Goal: Task Accomplishment & Management: Manage account settings

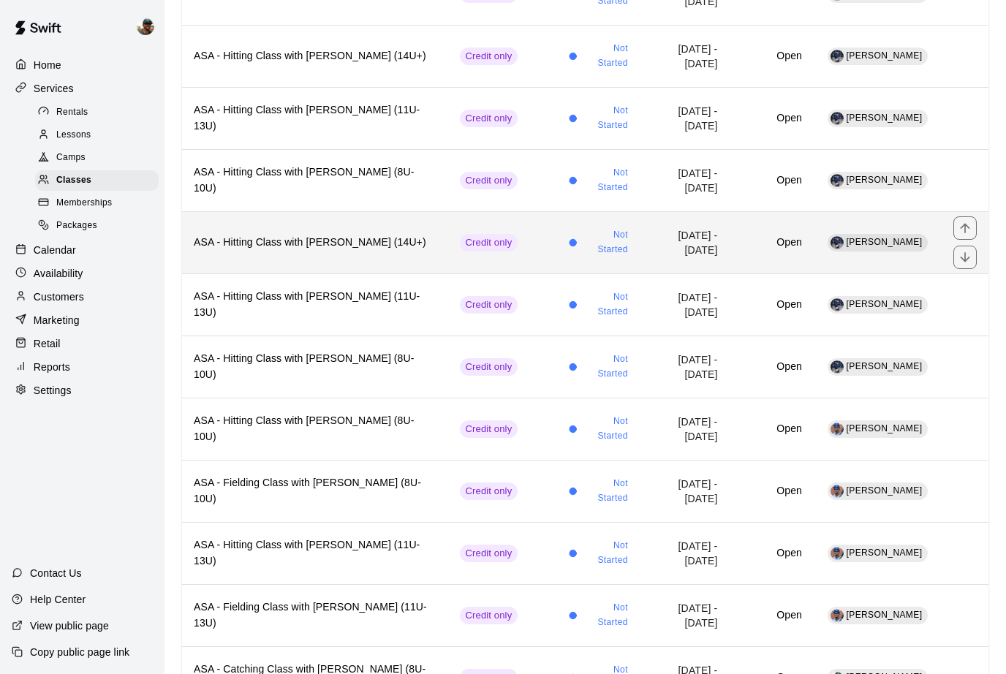
scroll to position [289, 0]
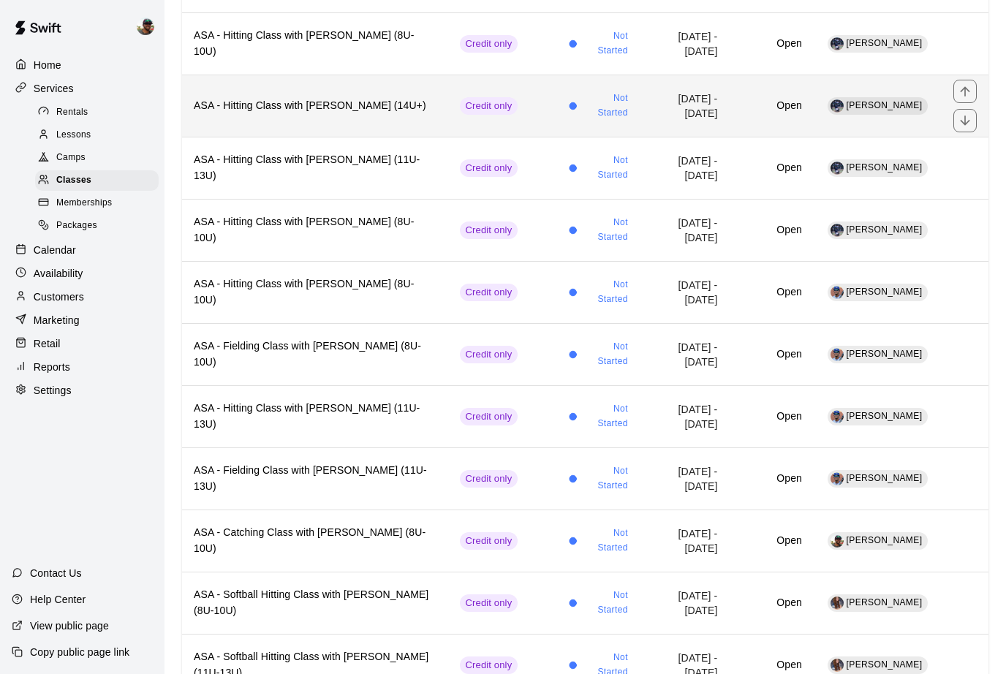
click at [330, 105] on h6 "ASA - Hitting Class with [PERSON_NAME] (14U+)" at bounding box center [315, 106] width 243 height 16
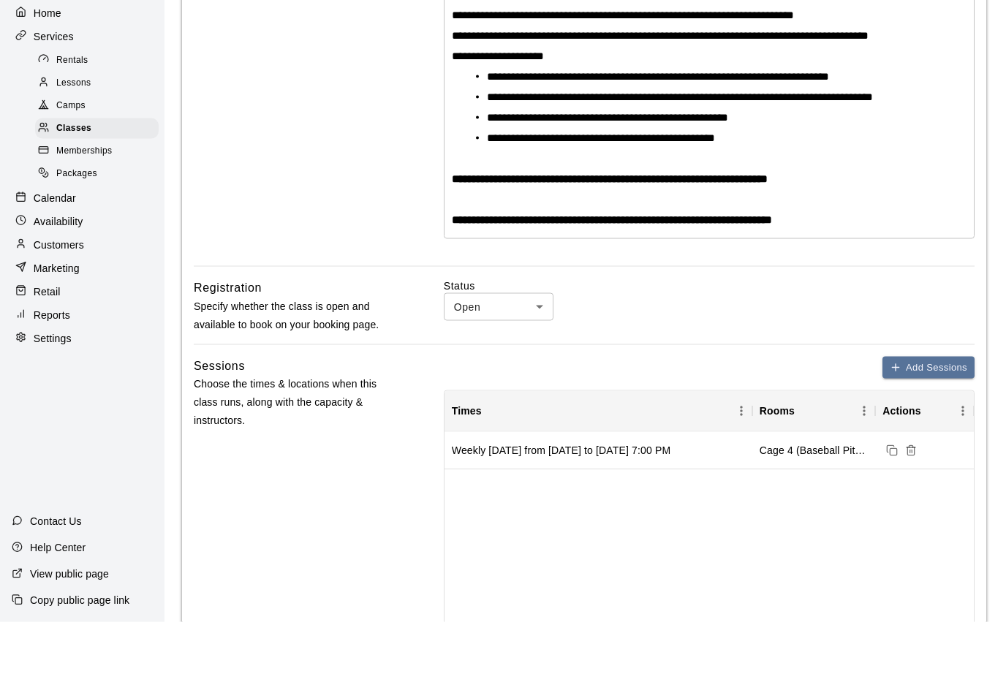
scroll to position [380, 0]
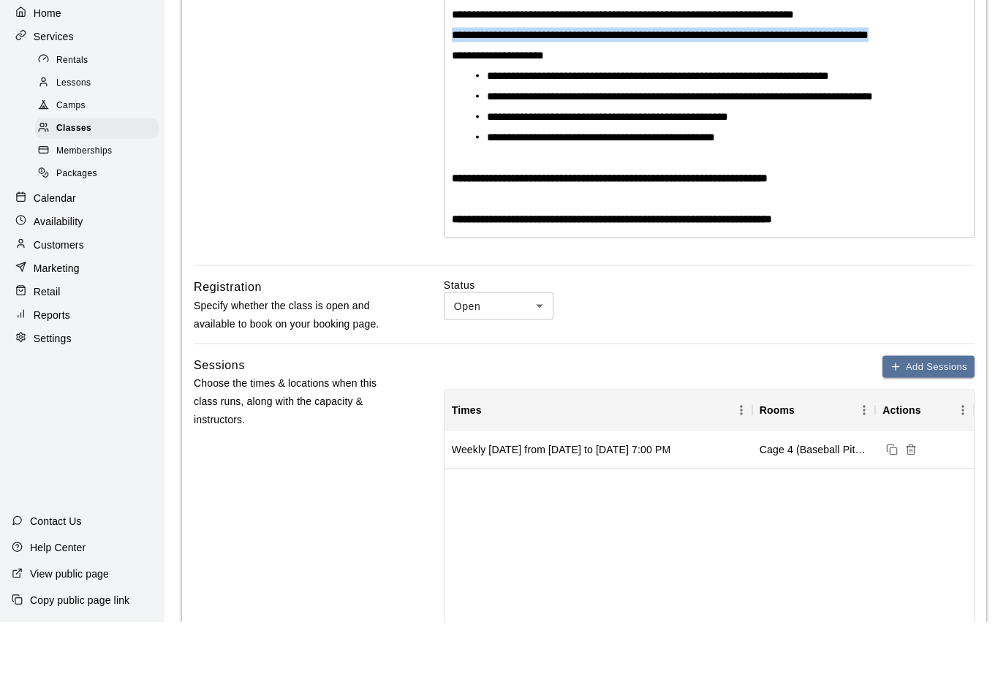
drag, startPoint x: 943, startPoint y: 29, endPoint x: 421, endPoint y: 33, distance: 521.4
click at [422, 33] on div "**********" at bounding box center [584, 36] width 781 height 565
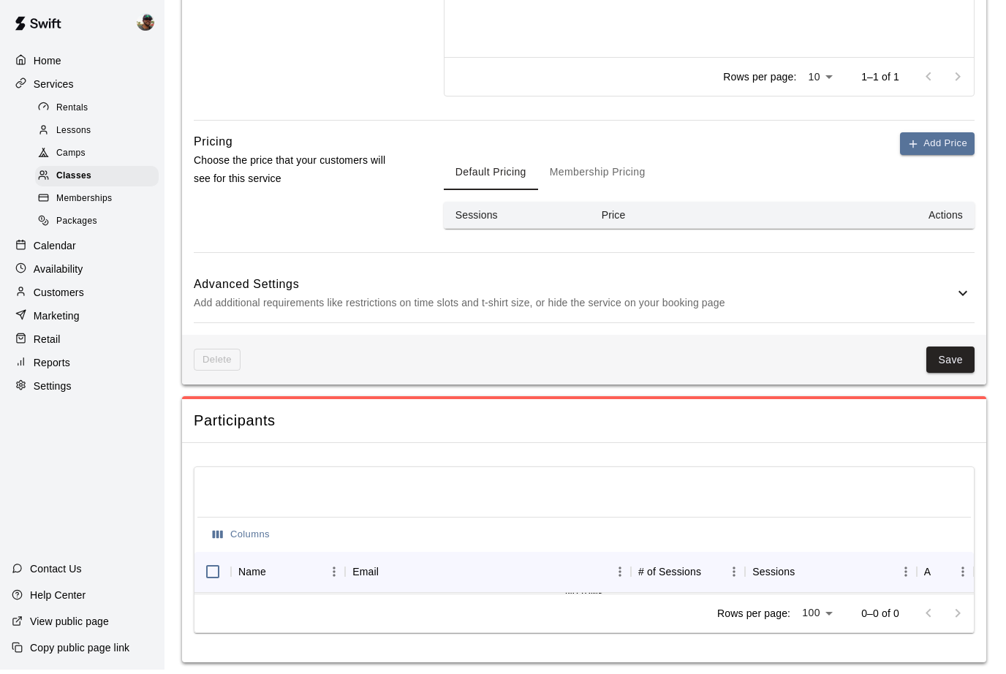
scroll to position [997, 0]
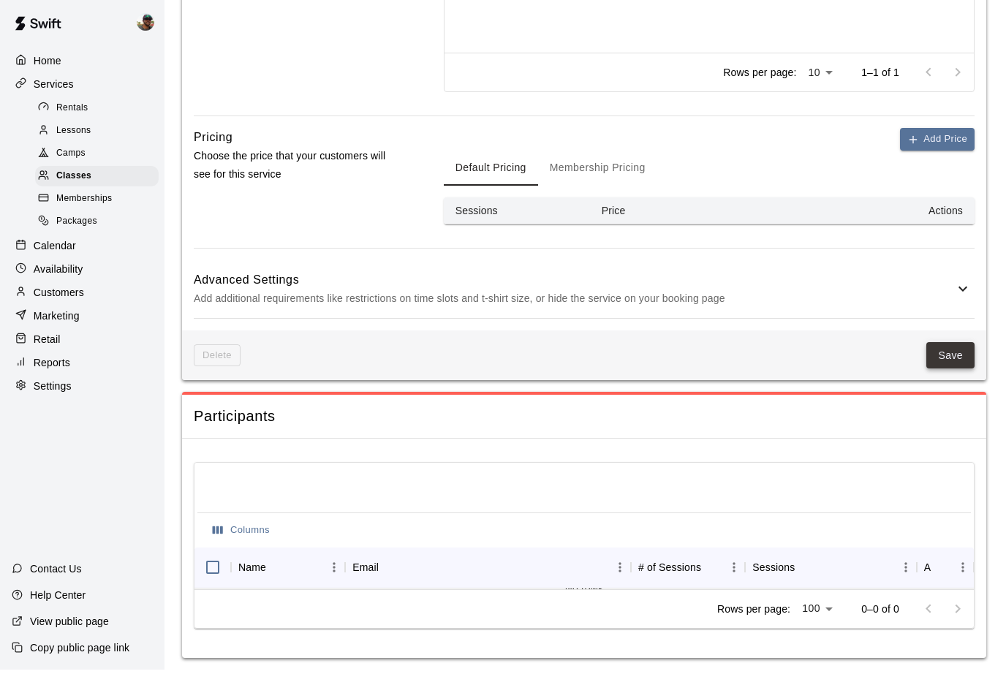
click at [950, 357] on button "Save" at bounding box center [950, 360] width 48 height 27
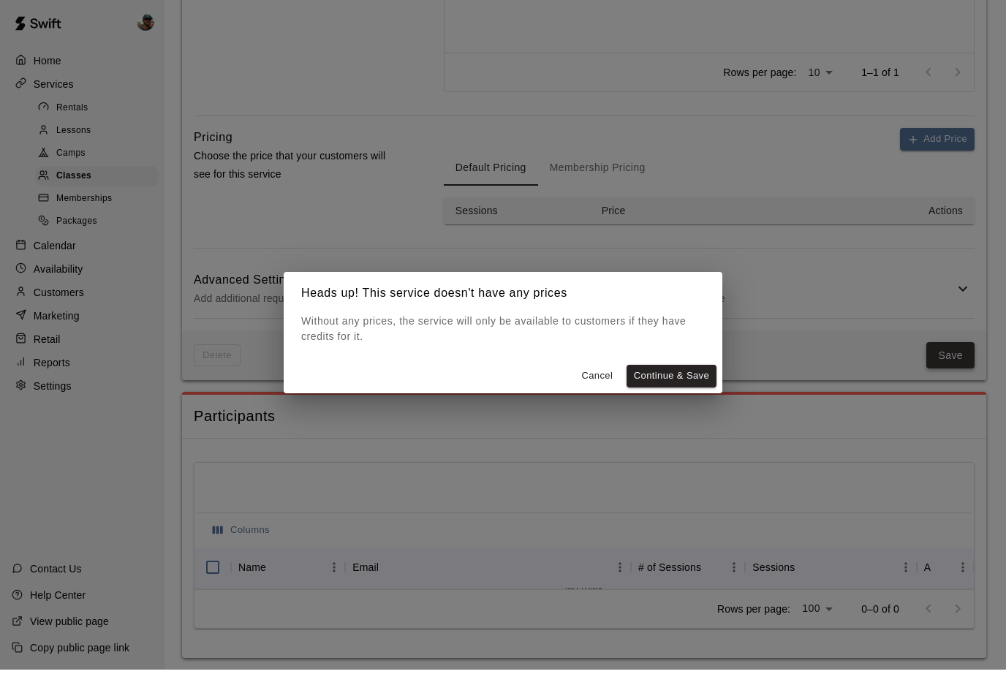
scroll to position [948, 0]
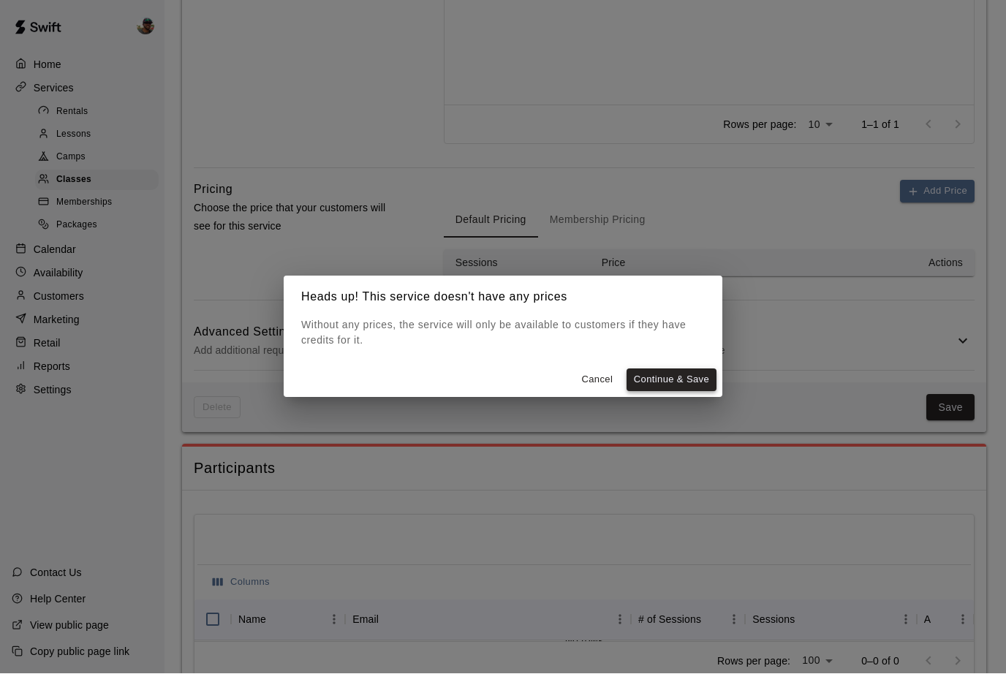
click at [649, 392] on button "Continue & Save" at bounding box center [672, 380] width 90 height 23
